Goal: Complete application form

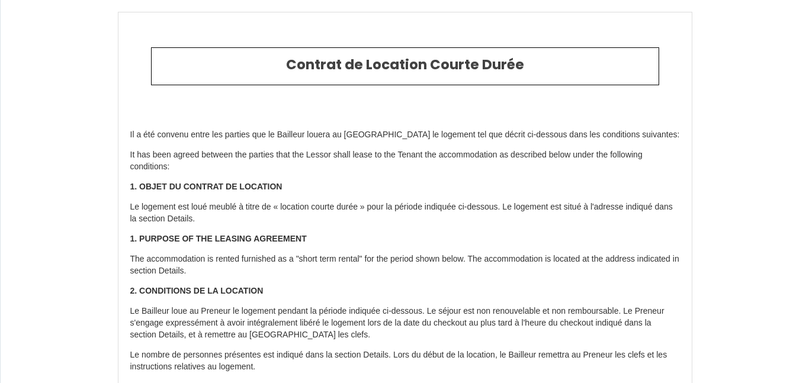
select select "BE"
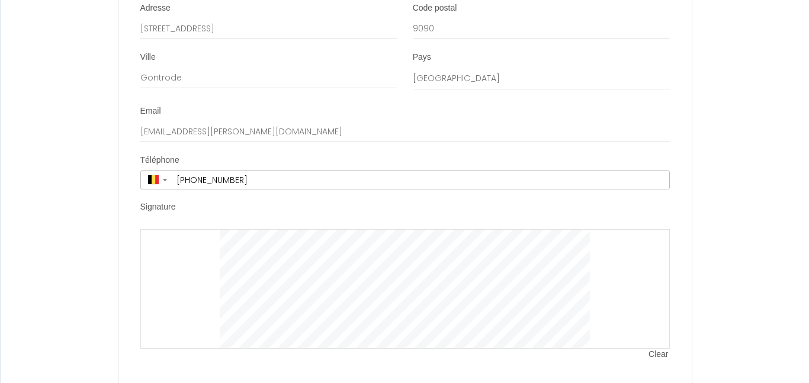
click at [195, 256] on div at bounding box center [404, 289] width 529 height 120
click at [217, 272] on div at bounding box center [404, 289] width 529 height 120
click at [295, 305] on div at bounding box center [404, 289] width 529 height 120
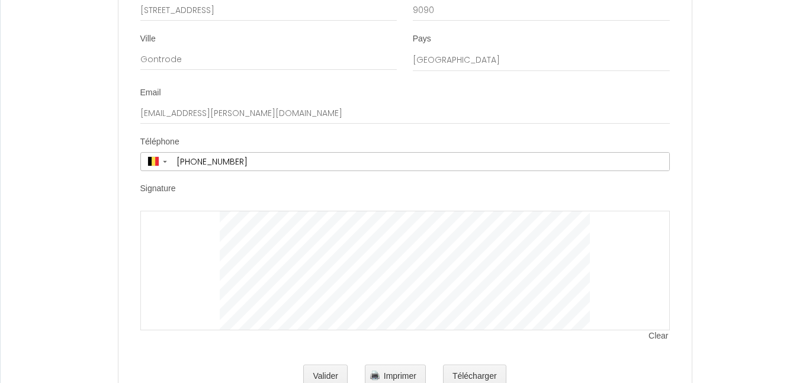
scroll to position [2429, 0]
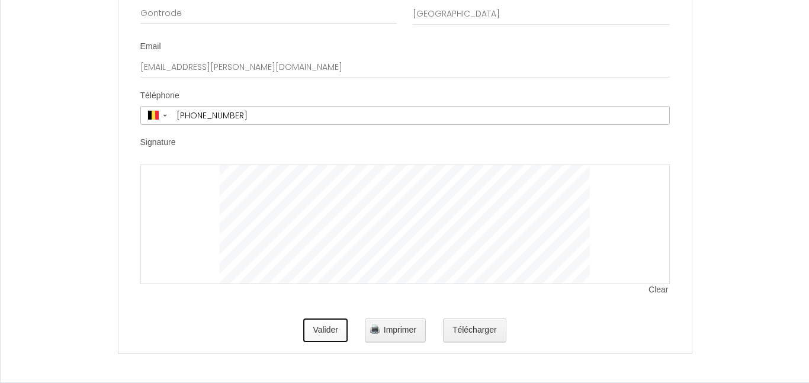
click at [333, 324] on button "Valider" at bounding box center [325, 331] width 44 height 24
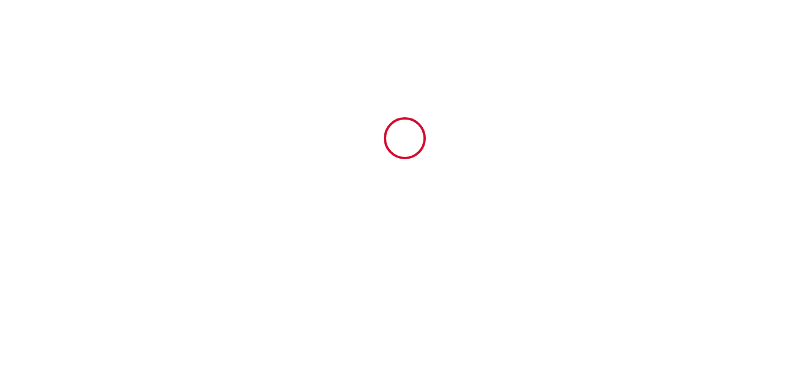
scroll to position [0, 0]
type input "9"
type input "80"
type input "720.5"
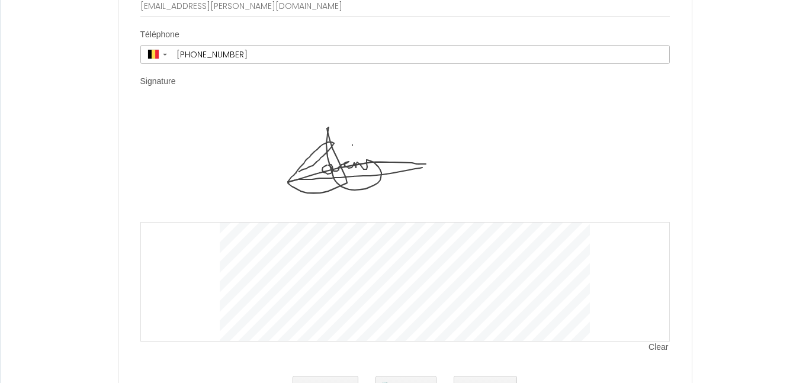
scroll to position [2548, 0]
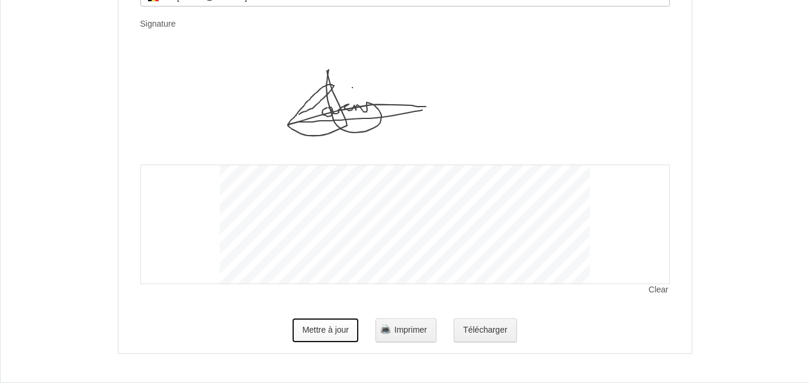
click at [338, 323] on button "Mettre à jour" at bounding box center [326, 331] width 66 height 24
click at [327, 326] on button "Mettre à jour" at bounding box center [326, 331] width 66 height 24
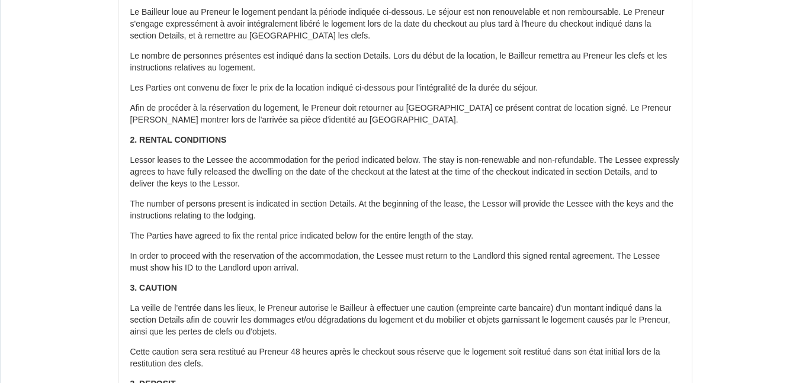
scroll to position [0, 0]
